Goal: Transaction & Acquisition: Purchase product/service

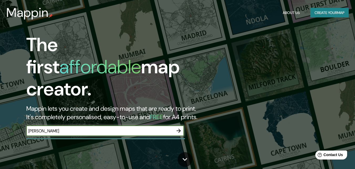
type input "[PERSON_NAME]"
click at [178, 127] on icon "button" at bounding box center [179, 130] width 6 height 6
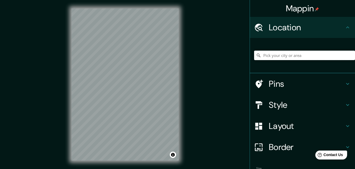
click at [280, 56] on input "Pick your city or area" at bounding box center [304, 54] width 101 height 9
type input "[PERSON_NAME], [DATE][GEOGRAPHIC_DATA][PERSON_NAME], [GEOGRAPHIC_DATA], 4000, […"
click at [350, 54] on icon "Clear" at bounding box center [351, 55] width 3 height 3
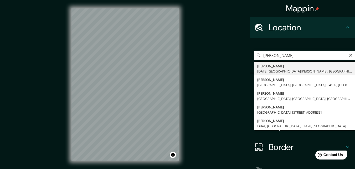
type input "[PERSON_NAME], [DATE][GEOGRAPHIC_DATA][PERSON_NAME], [GEOGRAPHIC_DATA], 4000, […"
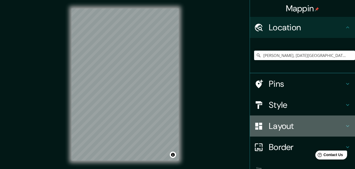
click at [276, 126] on h4 "Layout" at bounding box center [307, 125] width 76 height 11
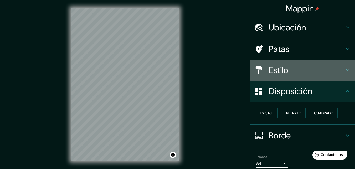
click at [287, 69] on h4 "Estilo" at bounding box center [307, 70] width 76 height 11
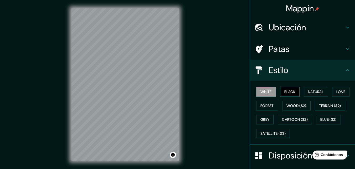
click at [285, 94] on button "Black" at bounding box center [290, 92] width 20 height 10
click at [313, 92] on button "Natural" at bounding box center [316, 92] width 24 height 10
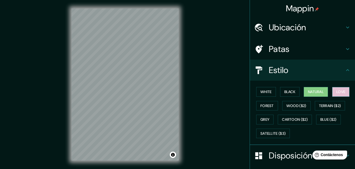
click at [339, 91] on button "Love" at bounding box center [340, 92] width 17 height 10
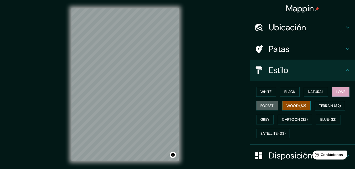
drag, startPoint x: 261, startPoint y: 105, endPoint x: 305, endPoint y: 104, distance: 43.7
click at [262, 105] on button "Forest" at bounding box center [267, 106] width 22 height 10
click at [291, 109] on button "Wood ($2)" at bounding box center [296, 106] width 28 height 10
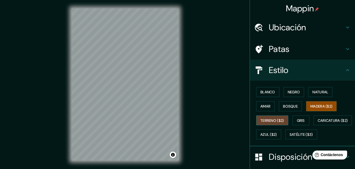
click at [325, 106] on font "Madera ($2)" at bounding box center [322, 106] width 22 height 5
click at [272, 120] on font "Terreno ($2)" at bounding box center [273, 120] width 24 height 5
click at [302, 120] on font "Gris" at bounding box center [301, 120] width 8 height 5
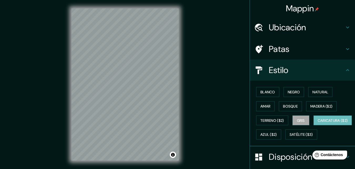
click at [318, 123] on font "Caricatura ($2)" at bounding box center [333, 120] width 30 height 5
click at [277, 135] on font "Azul ($2)" at bounding box center [269, 134] width 17 height 5
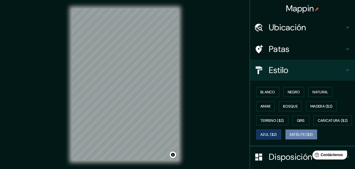
click at [290, 137] on font "Satélite ($3)" at bounding box center [301, 134] width 23 height 5
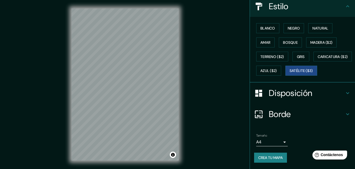
scroll to position [78, 0]
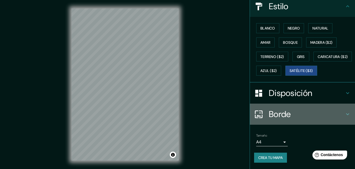
click at [345, 113] on icon at bounding box center [348, 114] width 6 height 6
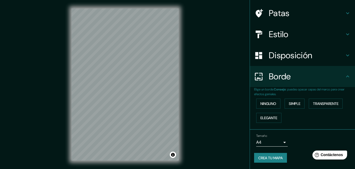
scroll to position [36, 0]
click at [319, 104] on font "Transparente" at bounding box center [326, 103] width 26 height 5
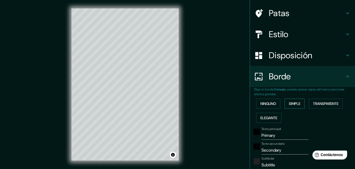
click at [298, 102] on font "Simple" at bounding box center [295, 103] width 12 height 5
click at [271, 105] on font "Ninguno" at bounding box center [269, 103] width 16 height 5
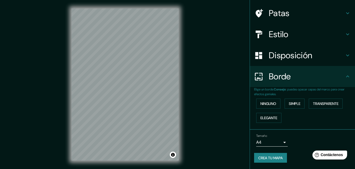
click at [341, 59] on div "Disposición" at bounding box center [302, 55] width 105 height 21
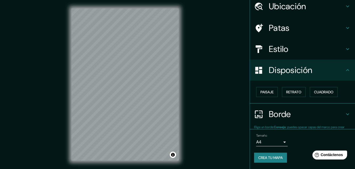
scroll to position [21, 0]
click at [269, 93] on font "Paisaje" at bounding box center [267, 91] width 13 height 5
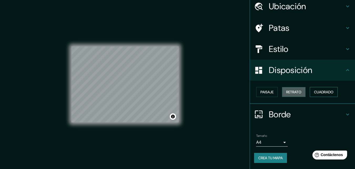
drag, startPoint x: 293, startPoint y: 92, endPoint x: 316, endPoint y: 92, distance: 22.6
click at [294, 92] on font "Retrato" at bounding box center [293, 91] width 15 height 5
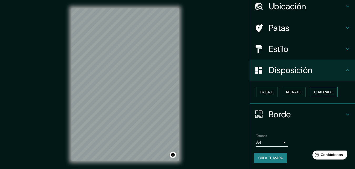
click at [317, 92] on font "Cuadrado" at bounding box center [323, 91] width 19 height 5
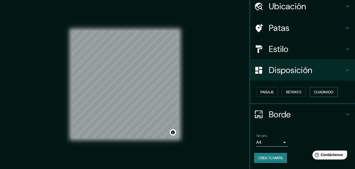
scroll to position [0, 0]
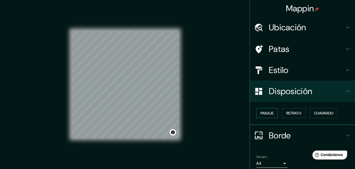
click at [269, 111] on font "Paisaje" at bounding box center [267, 112] width 13 height 5
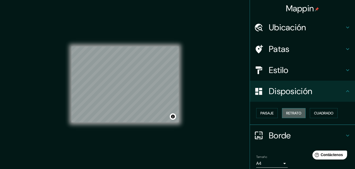
click at [297, 113] on font "Retrato" at bounding box center [293, 112] width 15 height 5
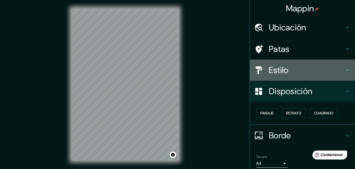
click at [314, 71] on h4 "Estilo" at bounding box center [307, 70] width 76 height 11
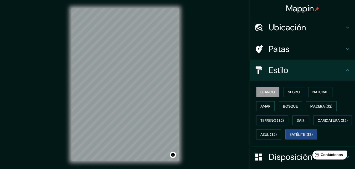
click at [266, 91] on font "Blanco" at bounding box center [268, 91] width 15 height 5
click at [297, 122] on font "Gris" at bounding box center [301, 120] width 8 height 5
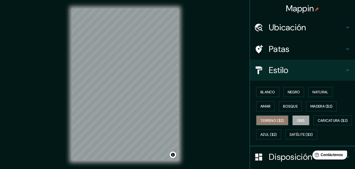
click at [271, 122] on font "Terreno ($2)" at bounding box center [273, 120] width 24 height 5
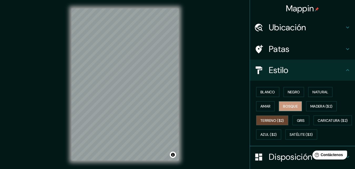
click at [294, 108] on font "Bosque" at bounding box center [290, 106] width 15 height 5
click at [295, 92] on font "Negro" at bounding box center [294, 91] width 12 height 5
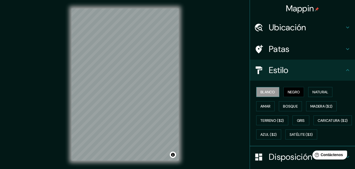
click at [264, 92] on font "Blanco" at bounding box center [268, 91] width 15 height 5
click at [295, 49] on h4 "Patas" at bounding box center [307, 49] width 76 height 11
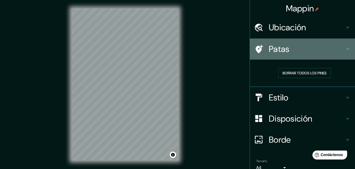
click at [305, 48] on h4 "Patas" at bounding box center [307, 49] width 76 height 11
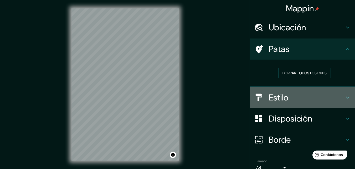
click at [291, 97] on h4 "Estilo" at bounding box center [307, 97] width 76 height 11
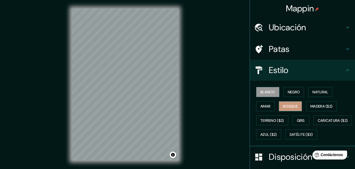
click at [286, 105] on font "Bosque" at bounding box center [290, 106] width 15 height 5
